Goal: Understand process/instructions: Learn how to perform a task or action

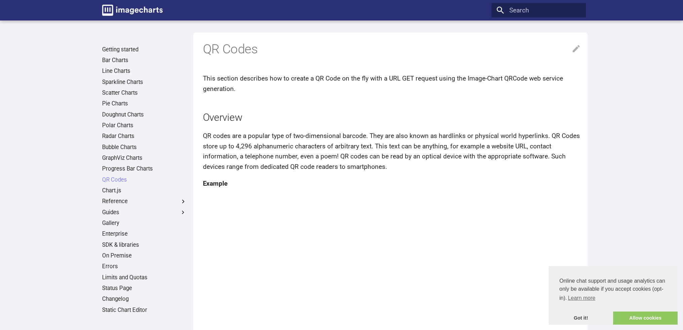
scroll to position [202, 0]
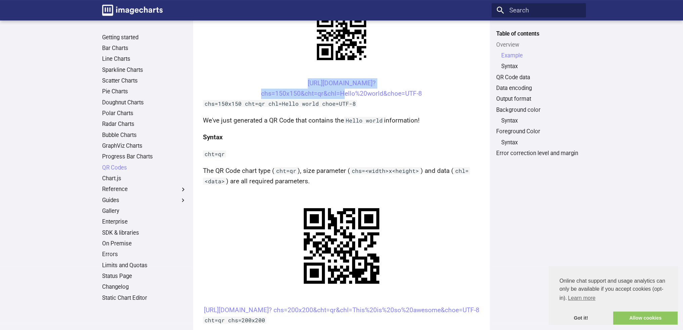
scroll to position [101, 0]
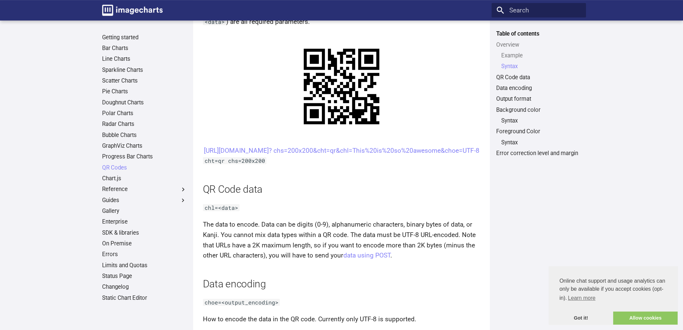
scroll to position [336, 0]
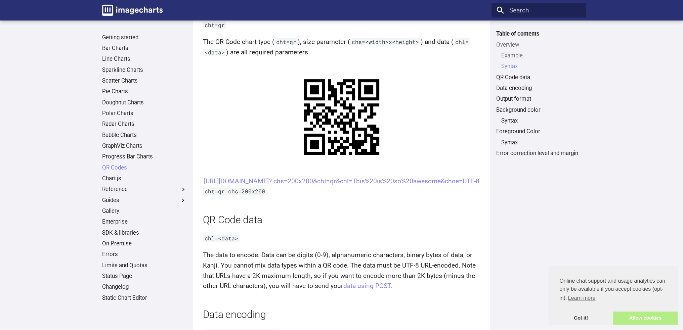
click at [654, 321] on link "Allow cookies" at bounding box center [645, 318] width 64 height 13
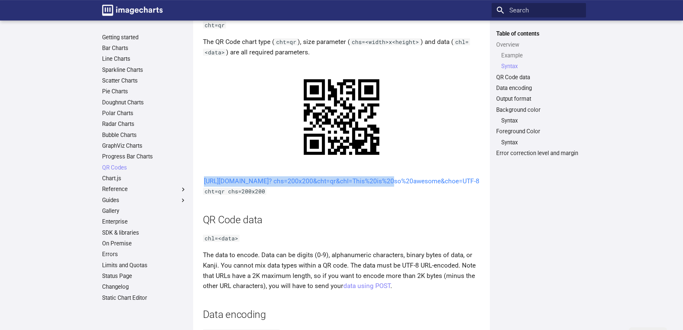
drag, startPoint x: 294, startPoint y: 178, endPoint x: 315, endPoint y: 195, distance: 27.3
click at [315, 187] on center "[URL][DOMAIN_NAME]? chs=200x200&cht=qr&chl=This%20is%20so%20awesome&choe=UTF-8" at bounding box center [341, 181] width 277 height 10
copy link "https://image-charts.com/chart? chs=200x200&cht=qr&chl="
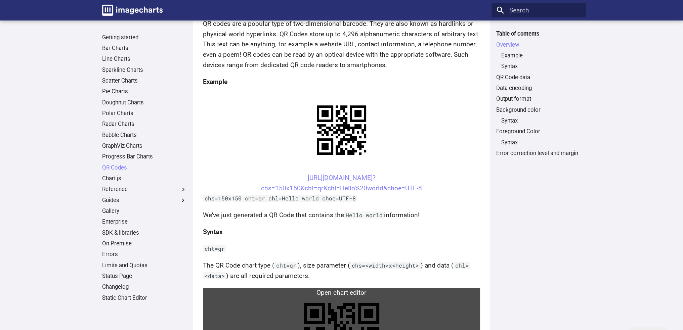
scroll to position [67, 0]
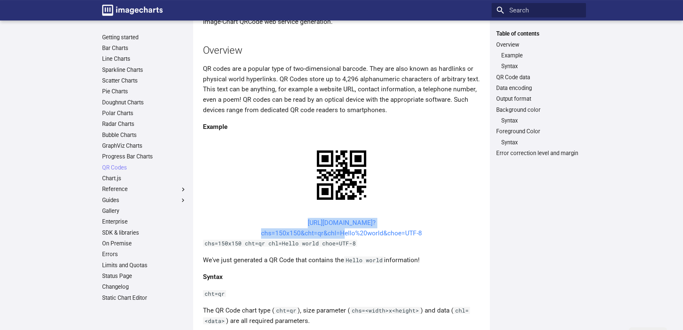
drag, startPoint x: 292, startPoint y: 222, endPoint x: 338, endPoint y: 234, distance: 47.5
click at [338, 234] on center "https://image-charts.com/chart? chs=150x150&cht=qr&chl=Hello%20world&choe=UTF-8" at bounding box center [341, 228] width 277 height 20
copy link "https://image-charts.com/chart? chs=150x150&cht=qr&chl="
